Goal: Task Accomplishment & Management: Use online tool/utility

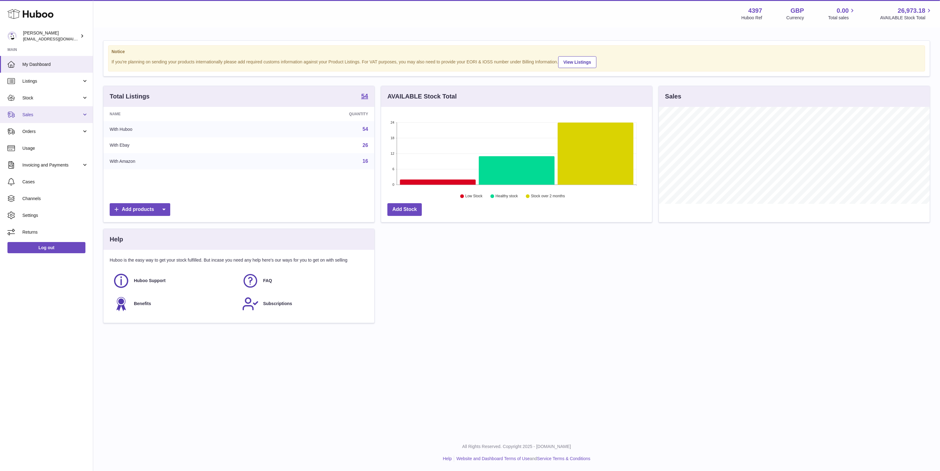
scroll to position [97, 271]
click at [46, 114] on span "Sales" at bounding box center [51, 115] width 59 height 6
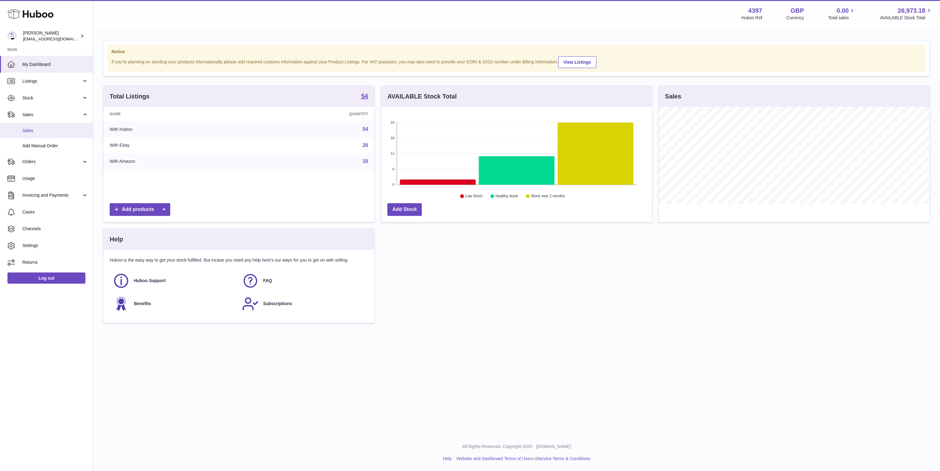
click at [46, 132] on span "Sales" at bounding box center [55, 131] width 66 height 6
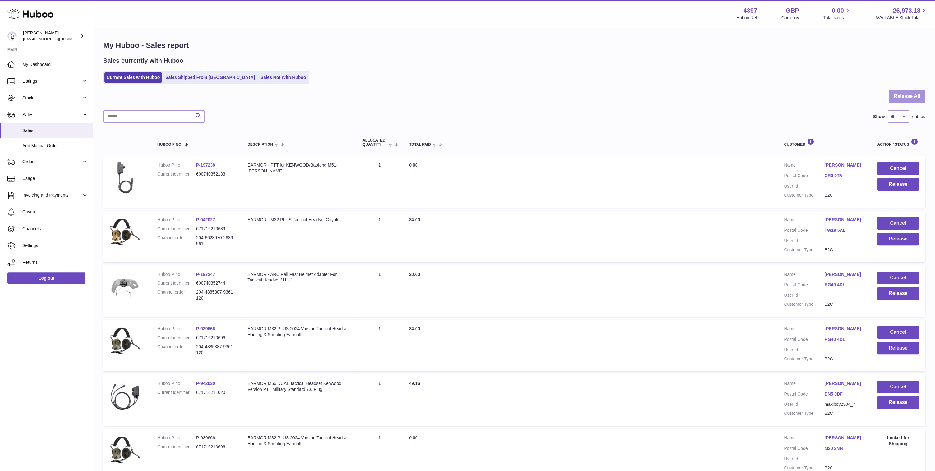
click at [910, 95] on button "Release All" at bounding box center [906, 96] width 36 height 13
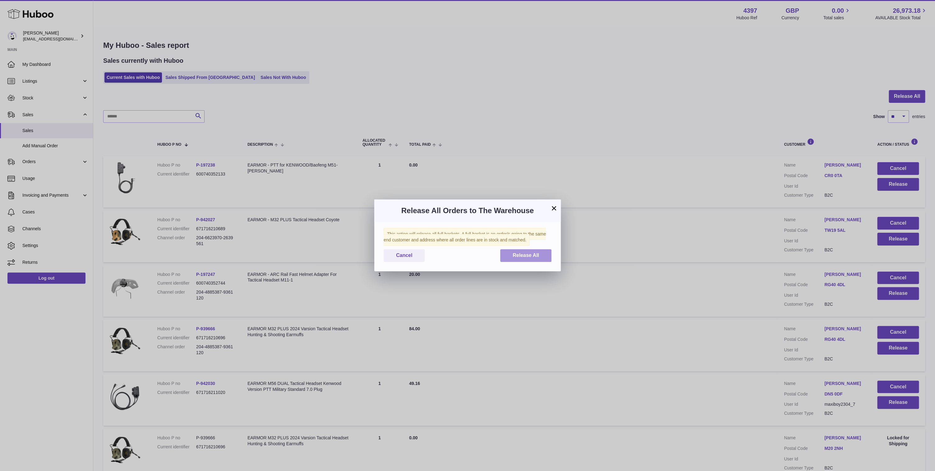
click at [510, 251] on button "Release All" at bounding box center [525, 255] width 51 height 13
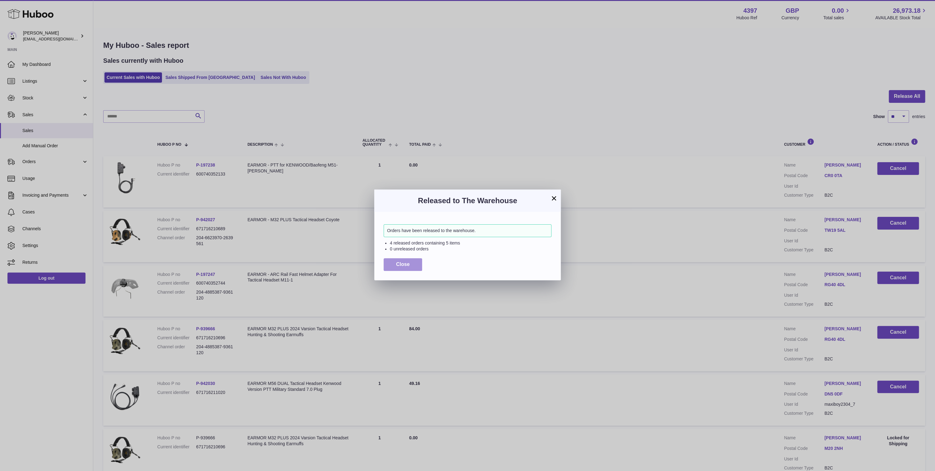
click at [398, 264] on span "Close" at bounding box center [403, 264] width 14 height 5
